Goal: Information Seeking & Learning: Compare options

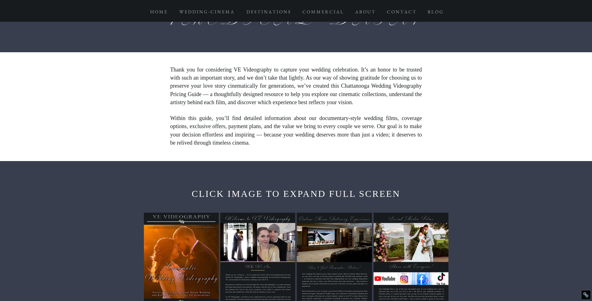
scroll to position [235, 0]
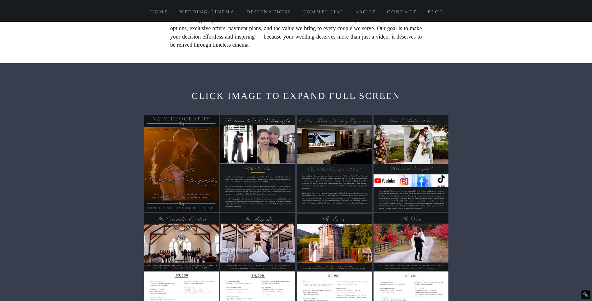
click at [179, 124] on div at bounding box center [181, 163] width 75 height 97
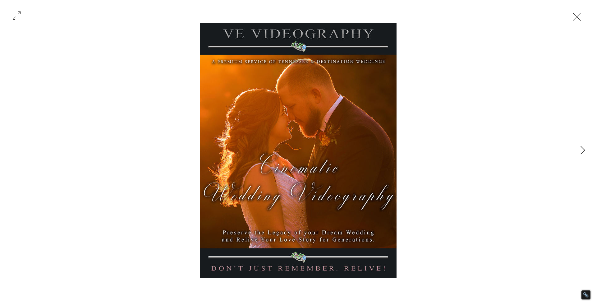
click at [583, 17] on button "Exit expand mode" at bounding box center [577, 16] width 12 height 14
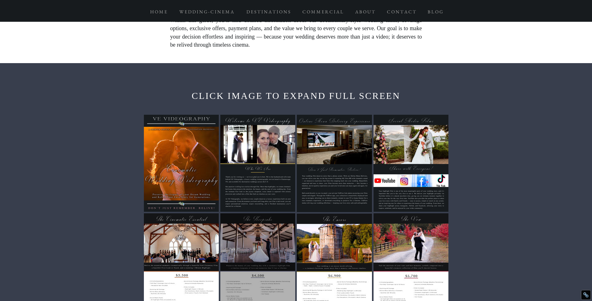
click at [227, 228] on div at bounding box center [257, 261] width 75 height 97
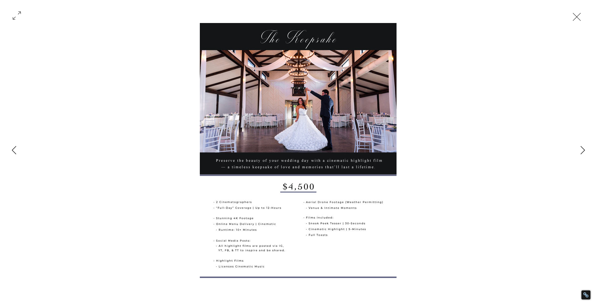
click at [11, 15] on button "Gallery item, detailed view" at bounding box center [17, 15] width 12 height 14
click at [467, 33] on div "Gallery item, detailed view" at bounding box center [298, 150] width 541 height 255
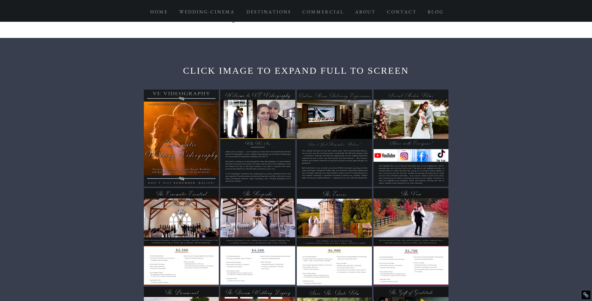
scroll to position [301, 0]
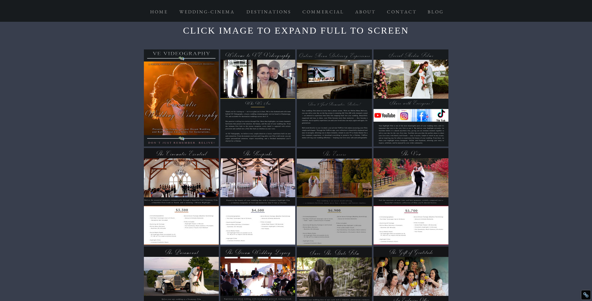
click at [358, 148] on div at bounding box center [334, 196] width 75 height 97
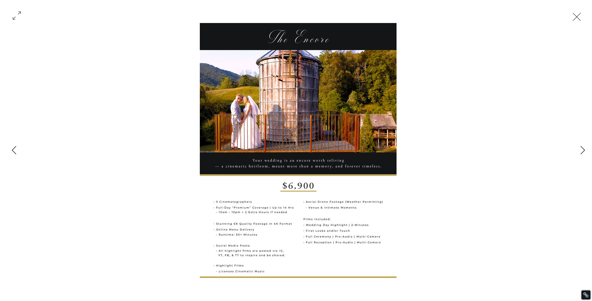
click at [583, 20] on button "Exit expand mode" at bounding box center [577, 16] width 12 height 14
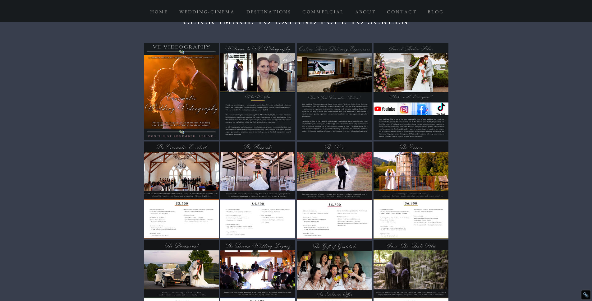
scroll to position [310, 0]
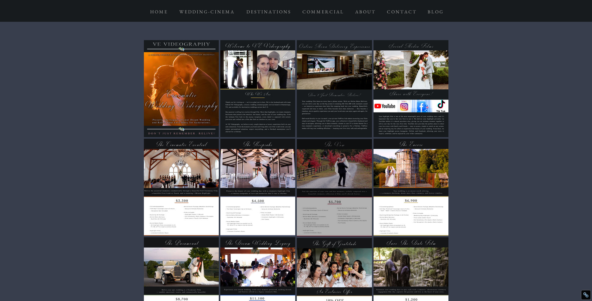
click at [362, 139] on div at bounding box center [334, 187] width 75 height 97
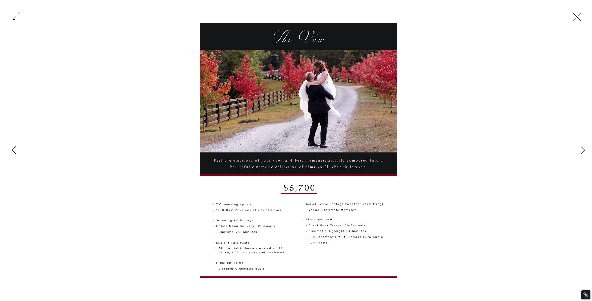
click at [481, 66] on div "Gallery item, detailed view" at bounding box center [298, 150] width 541 height 255
click at [583, 15] on button "Exit expand mode" at bounding box center [577, 16] width 12 height 14
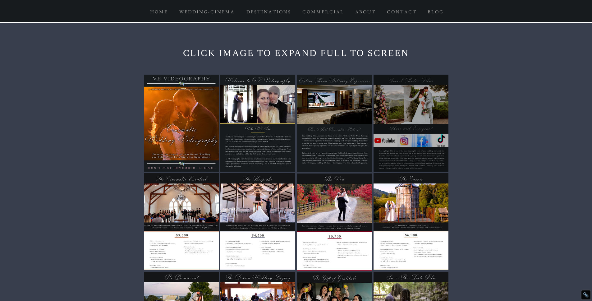
scroll to position [257, 0]
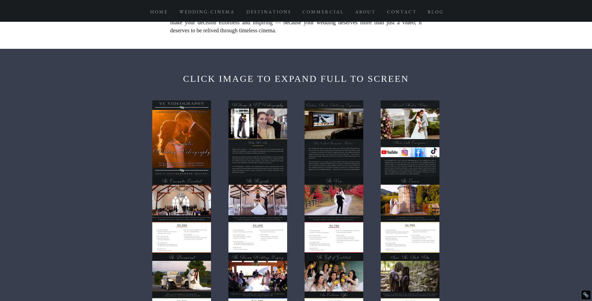
scroll to position [255, 0]
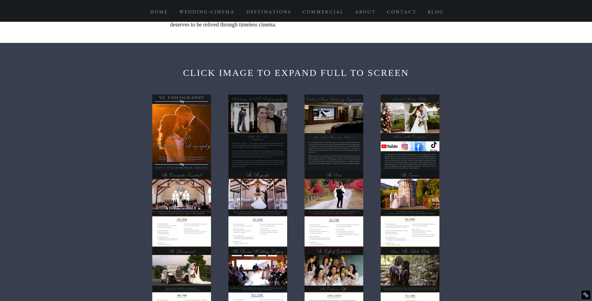
click at [263, 111] on div at bounding box center [257, 132] width 59 height 76
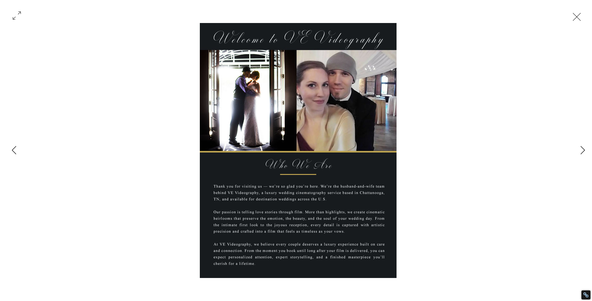
click at [583, 16] on button "Exit expand mode" at bounding box center [577, 16] width 12 height 14
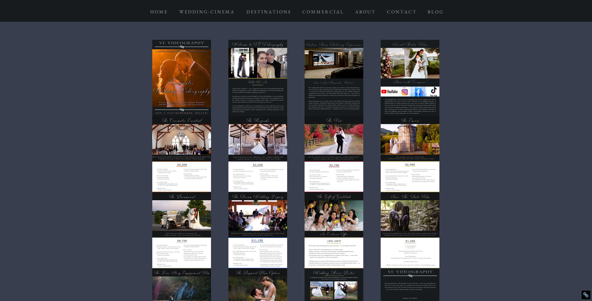
scroll to position [310, 0]
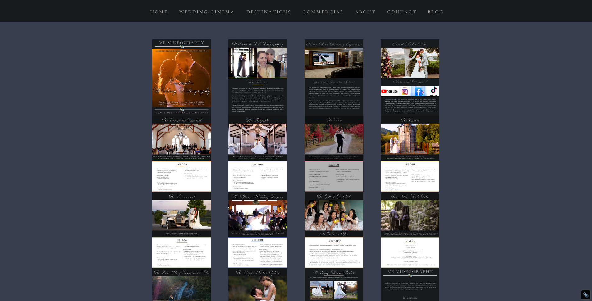
click at [351, 116] on div at bounding box center [334, 154] width 59 height 76
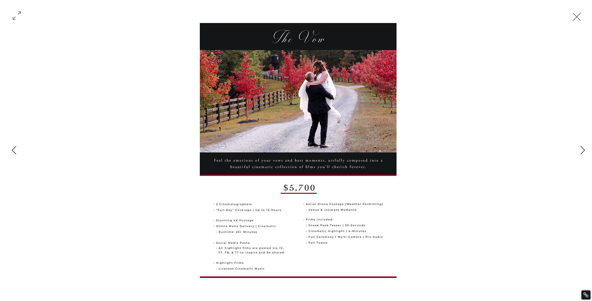
click at [583, 18] on button "Exit expand mode" at bounding box center [577, 16] width 12 height 14
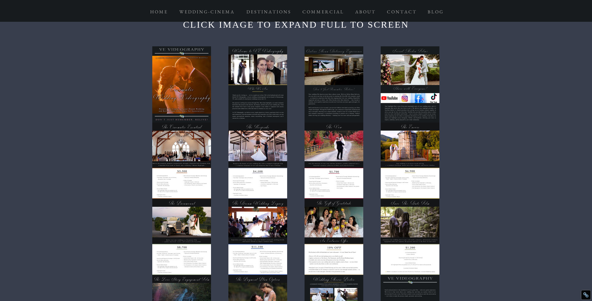
scroll to position [314, 0]
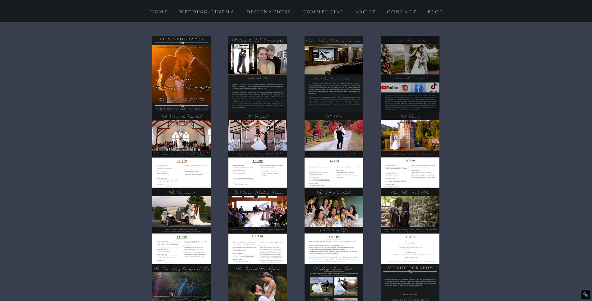
click at [414, 54] on div at bounding box center [410, 74] width 59 height 76
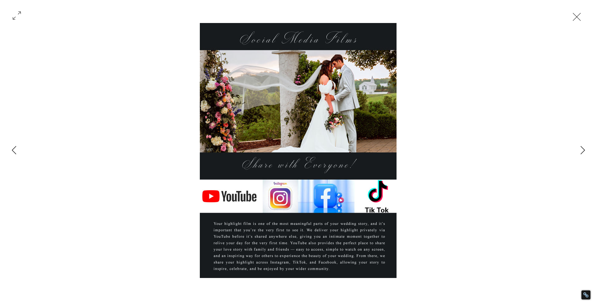
click at [583, 16] on button "Exit expand mode" at bounding box center [577, 16] width 12 height 14
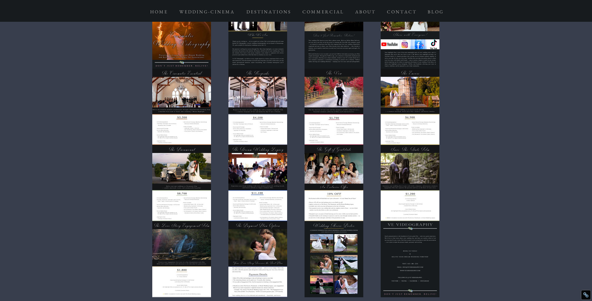
scroll to position [361, 0]
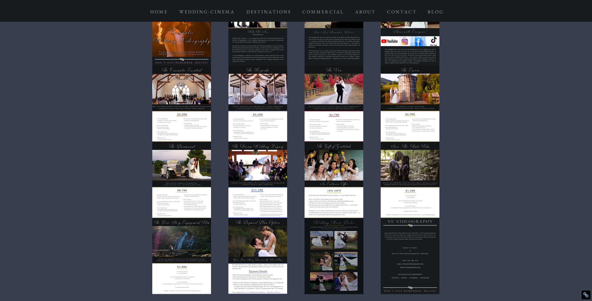
click at [326, 220] on div at bounding box center [334, 256] width 59 height 76
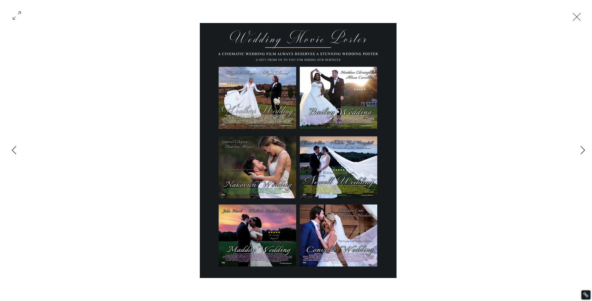
click at [583, 15] on button "Exit expand mode" at bounding box center [577, 16] width 12 height 14
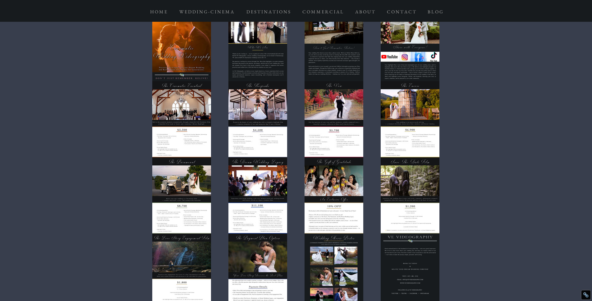
scroll to position [347, 0]
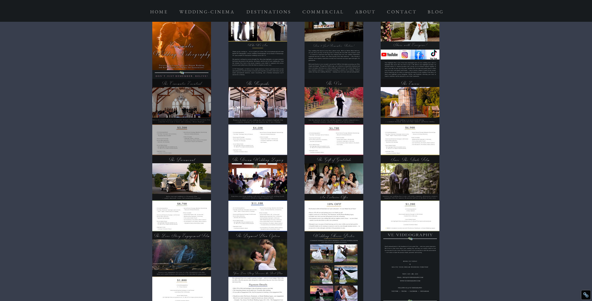
click at [171, 85] on div at bounding box center [181, 117] width 59 height 76
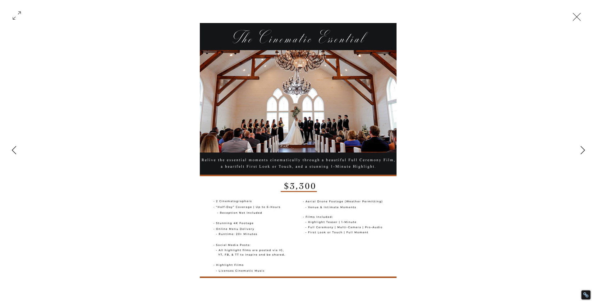
click at [582, 18] on button "Exit expand mode" at bounding box center [577, 16] width 12 height 14
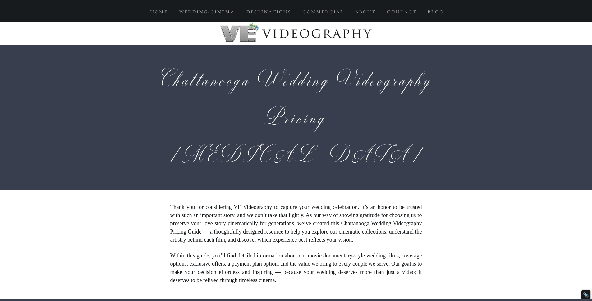
scroll to position [347, 0]
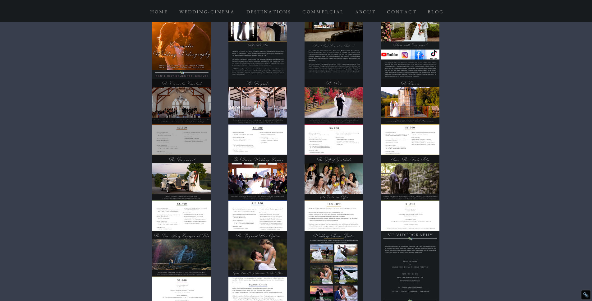
click at [149, 79] on div at bounding box center [182, 117] width 76 height 76
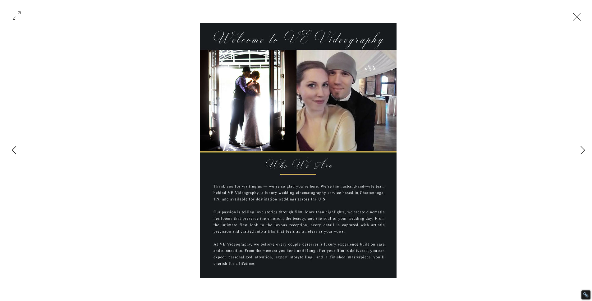
click at [472, 68] on div "Gallery item, detailed view" at bounding box center [298, 150] width 541 height 255
click at [582, 13] on button "Exit expand mode" at bounding box center [577, 16] width 12 height 14
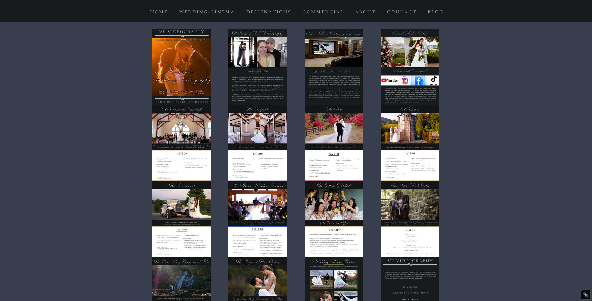
scroll to position [329, 0]
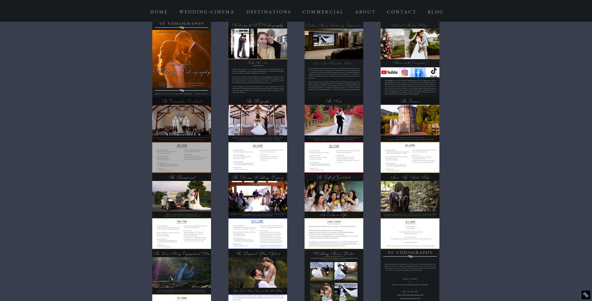
click at [165, 110] on div at bounding box center [181, 135] width 59 height 76
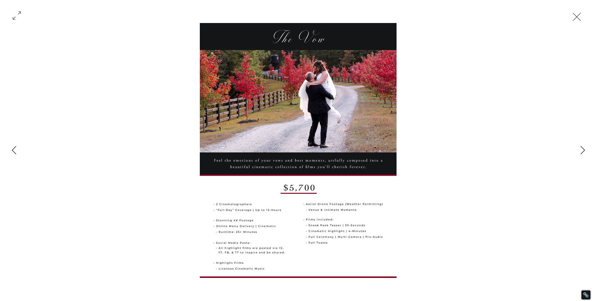
click button "Gallery item, detailed view" at bounding box center [17, 15] width 12 height 14
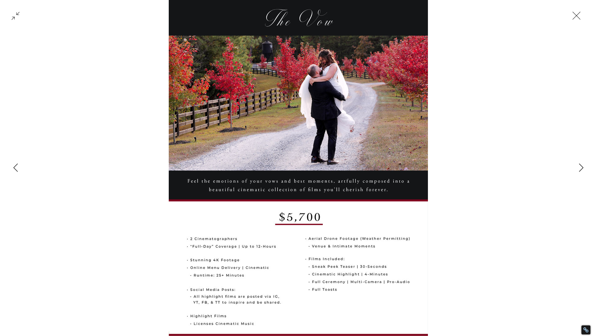
click button "Exit fullscreen" at bounding box center [15, 15] width 25 height 25
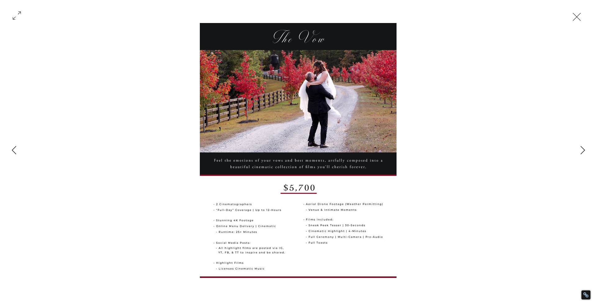
click at [583, 15] on button "Exit expand mode" at bounding box center [577, 16] width 12 height 14
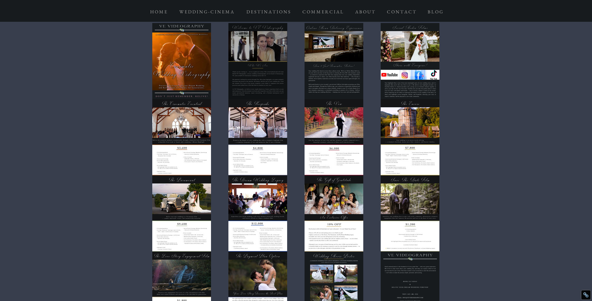
scroll to position [234, 0]
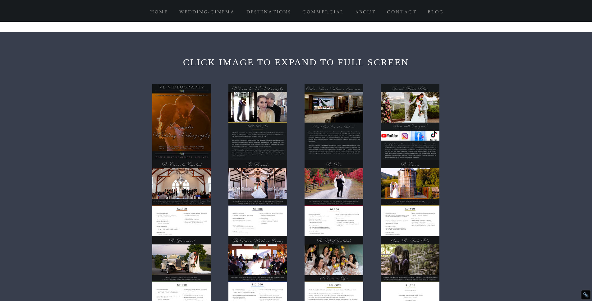
click at [169, 128] on div at bounding box center [181, 122] width 59 height 76
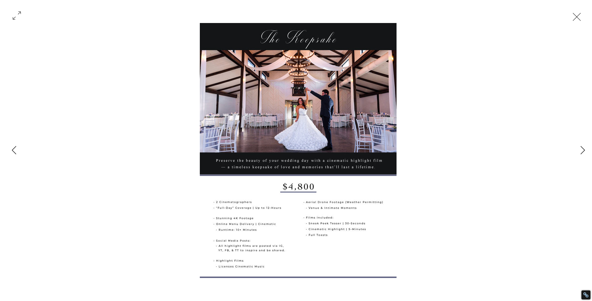
click at [583, 16] on button "Exit expand mode" at bounding box center [577, 16] width 12 height 14
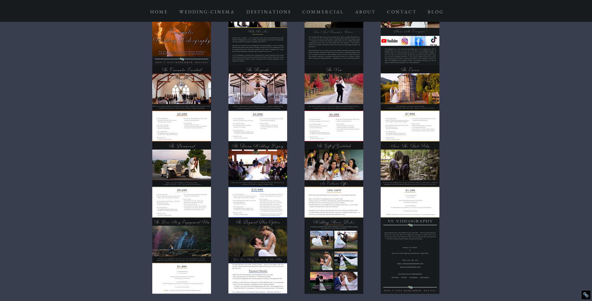
scroll to position [309, 0]
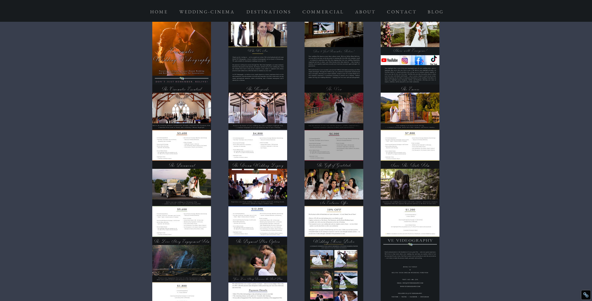
click at [338, 130] on div at bounding box center [334, 123] width 59 height 76
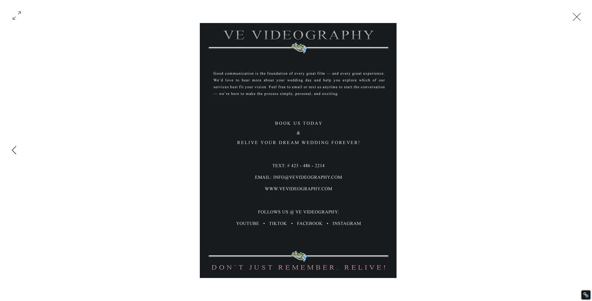
click at [583, 15] on button "Exit expand mode" at bounding box center [577, 16] width 12 height 14
